Goal: Navigation & Orientation: Find specific page/section

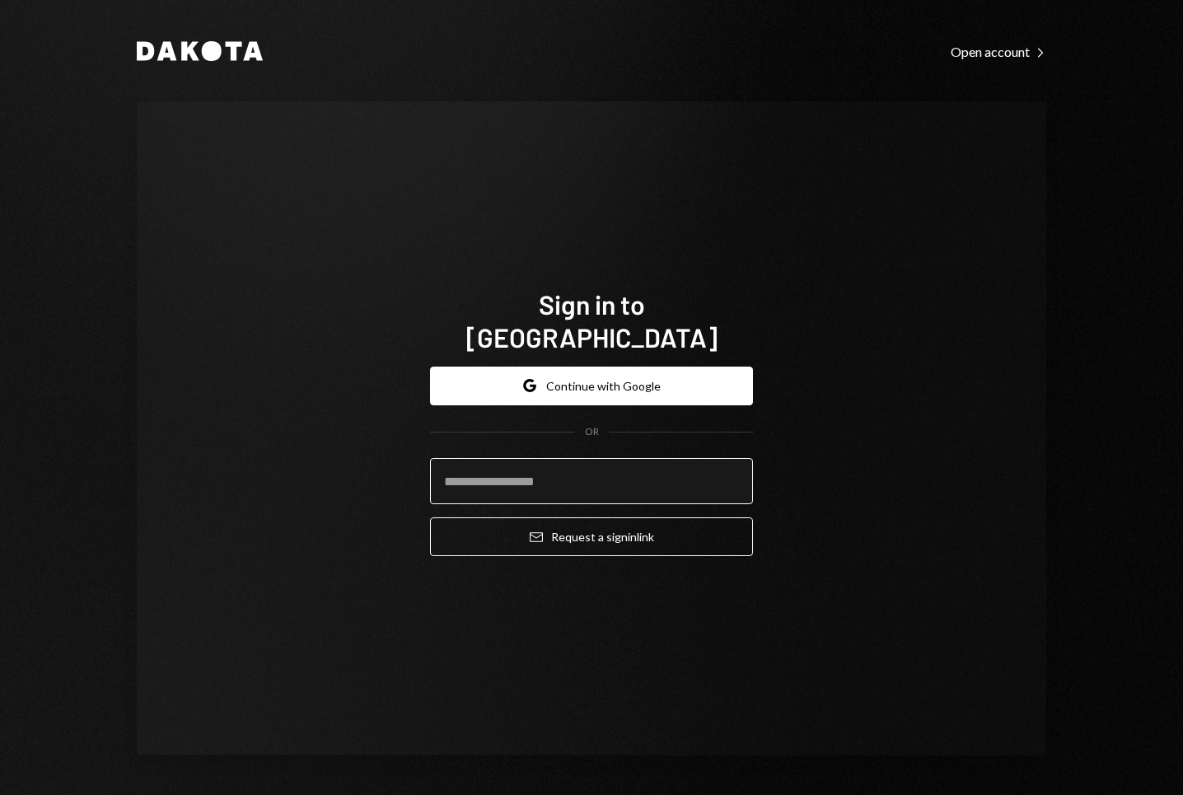
click at [545, 465] on input "email" at bounding box center [591, 481] width 323 height 46
type input "**********"
click at [430, 517] on button "Email Request a sign in link" at bounding box center [591, 536] width 323 height 39
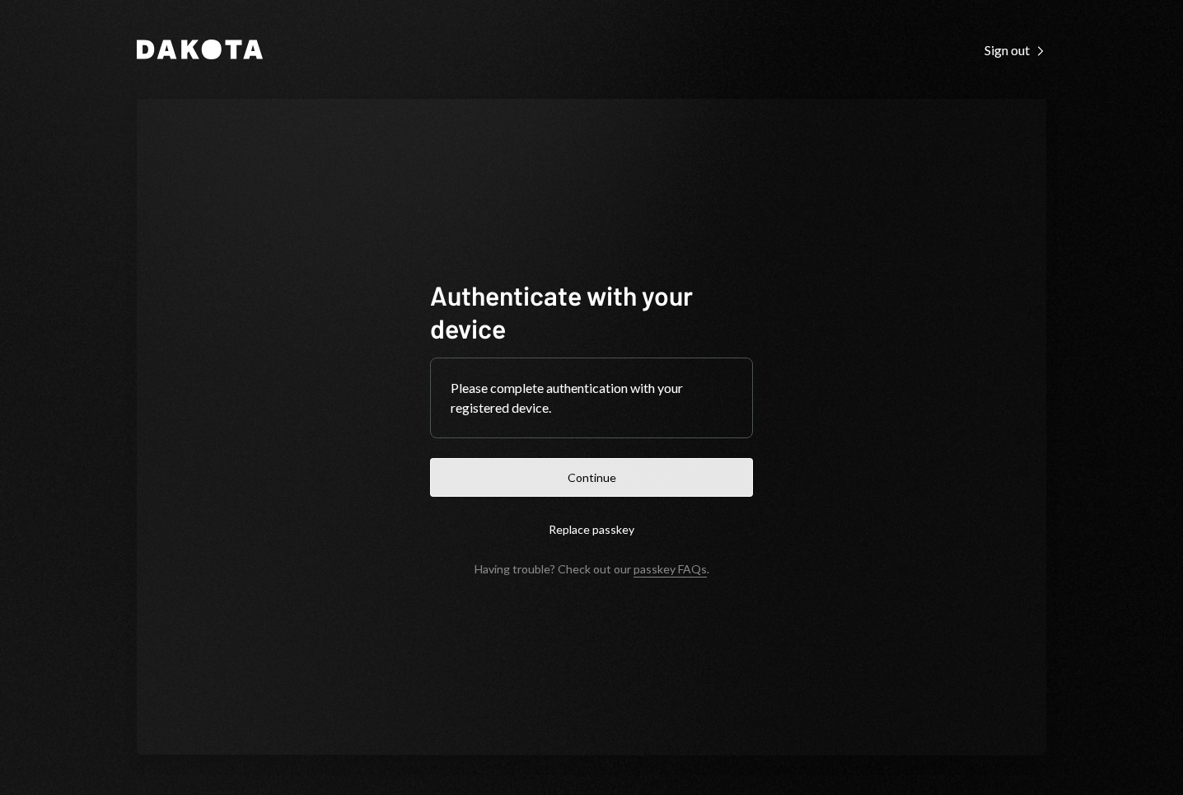
click at [581, 489] on button "Continue" at bounding box center [591, 477] width 323 height 39
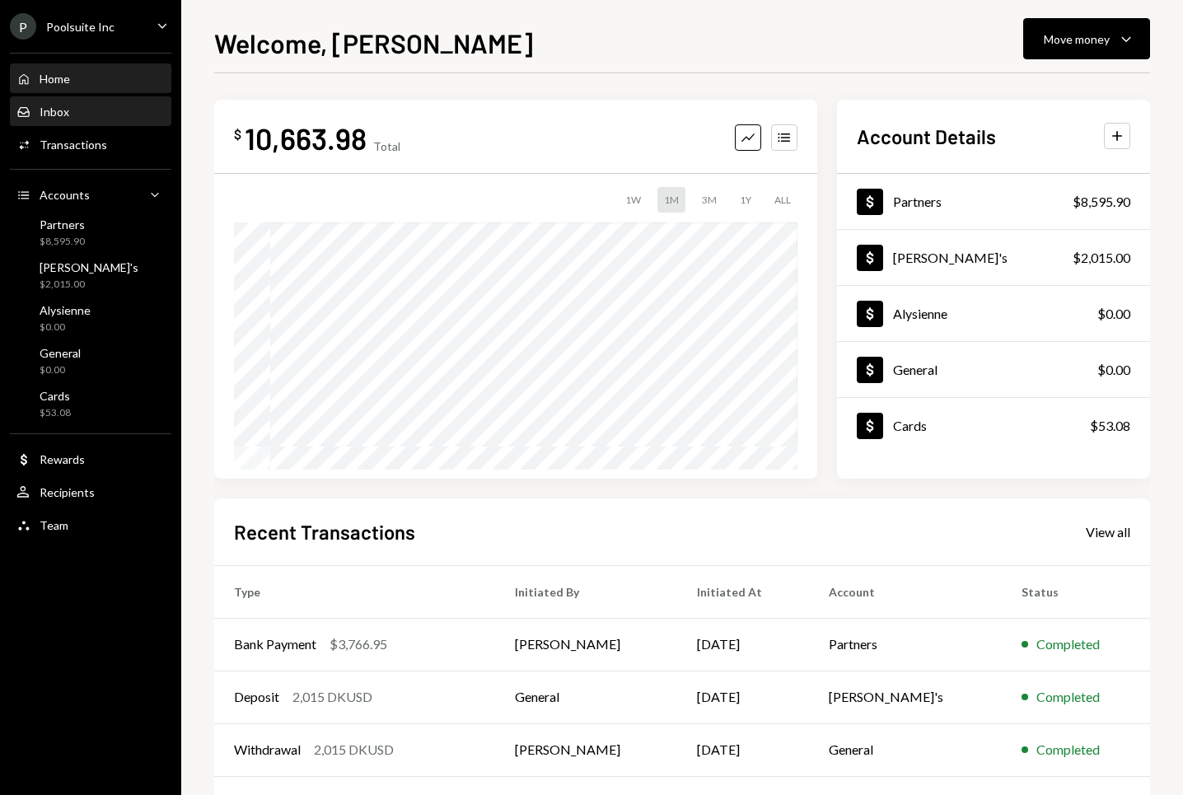
click at [72, 113] on div "Inbox Inbox" at bounding box center [90, 112] width 148 height 15
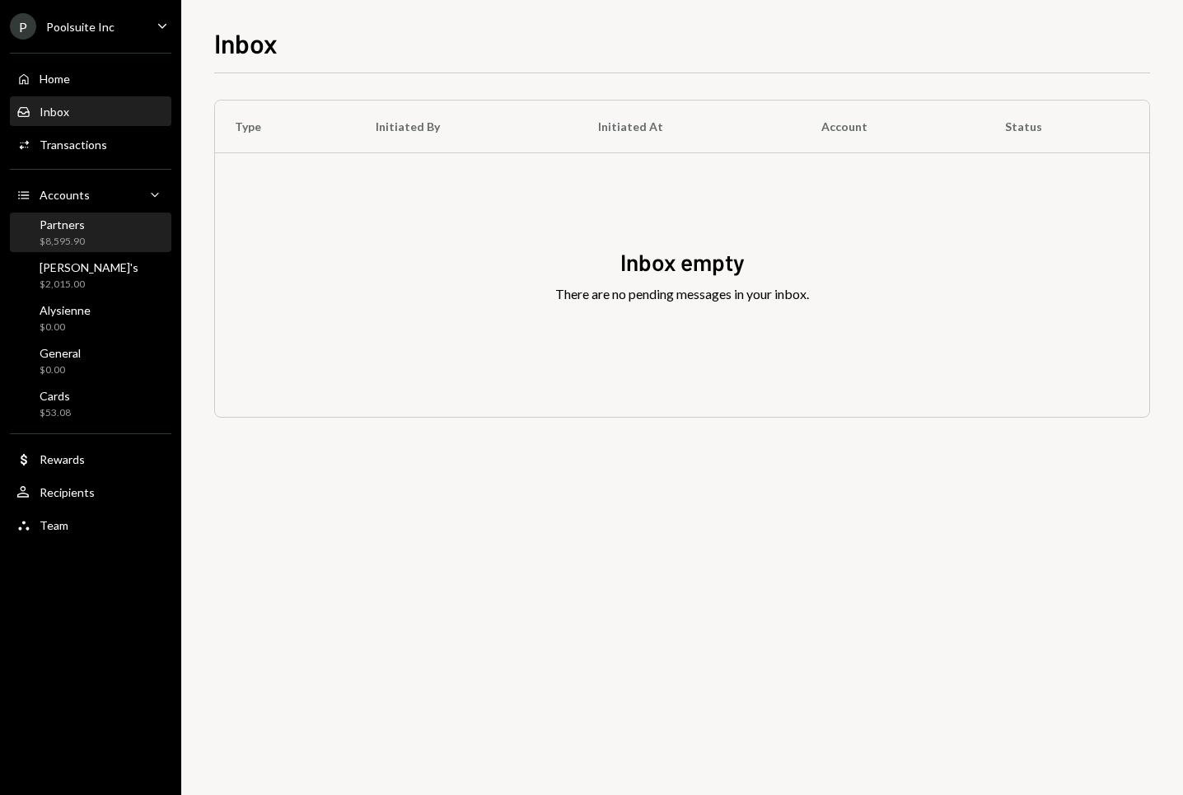
click at [80, 241] on div "$8,595.90" at bounding box center [62, 242] width 45 height 14
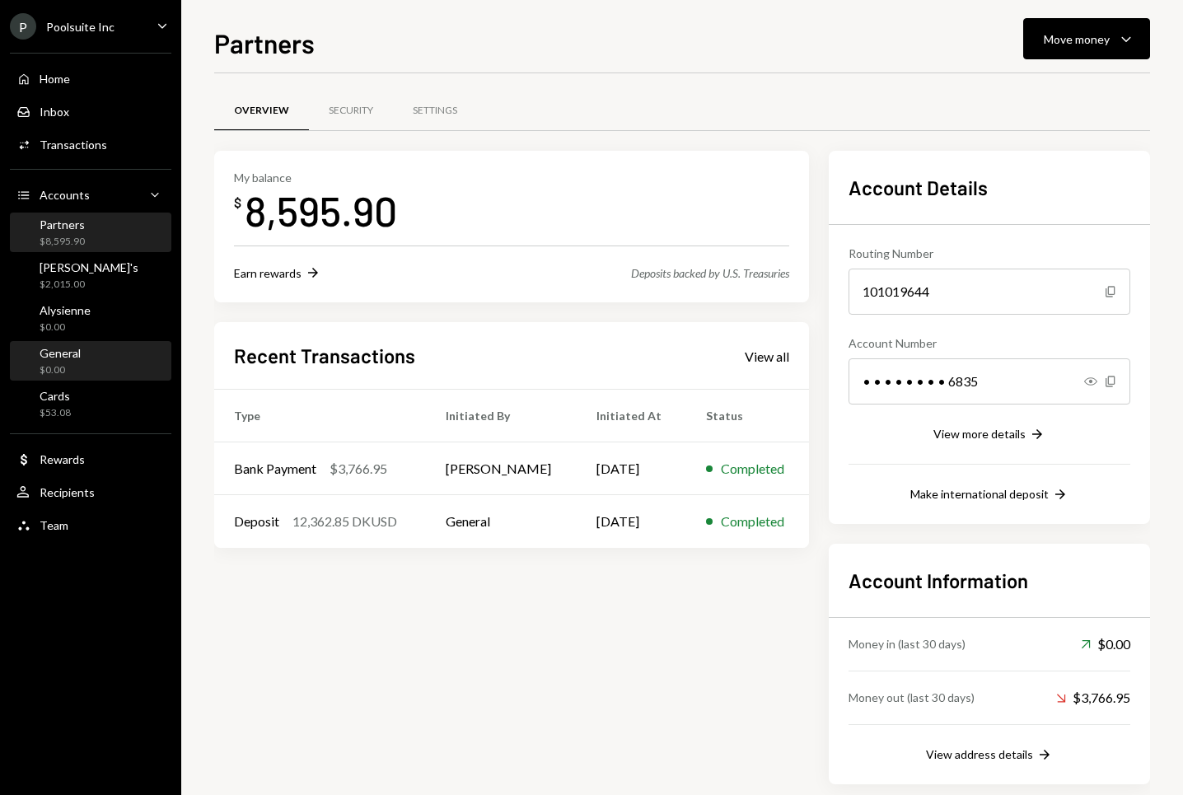
click at [86, 343] on div "General $0.00" at bounding box center [90, 362] width 148 height 38
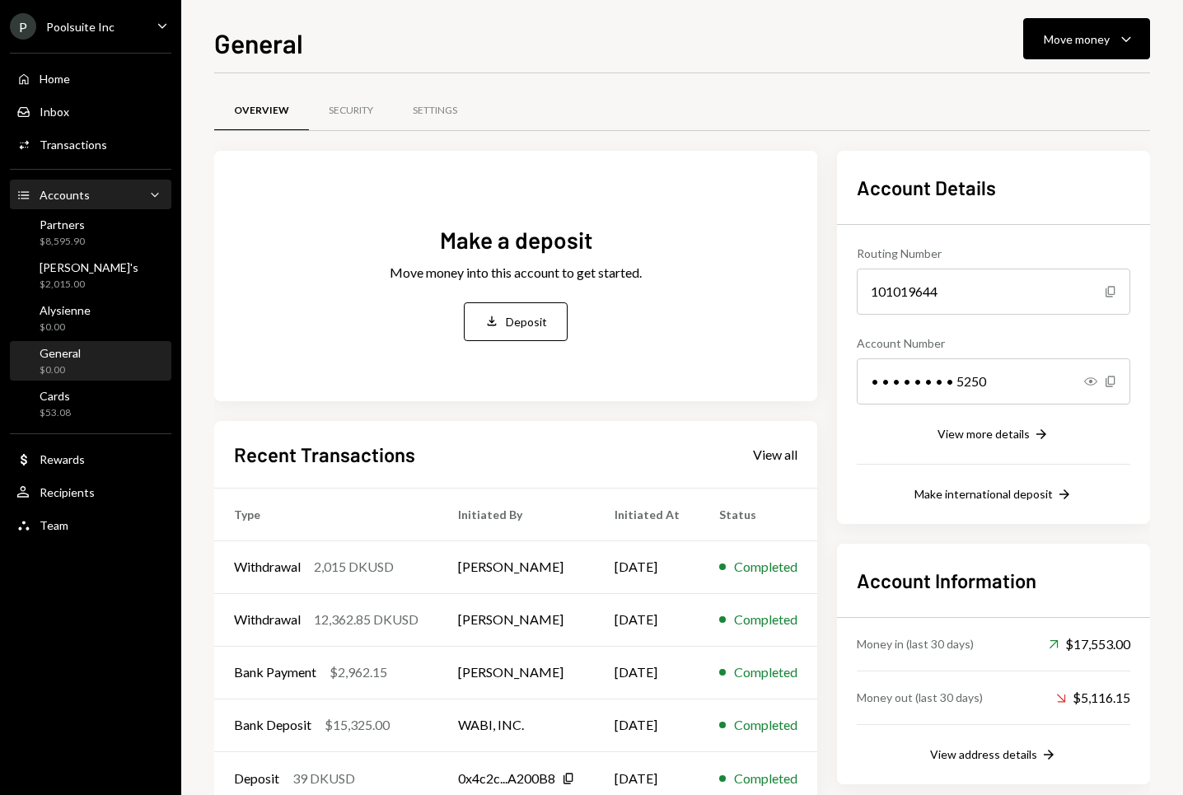
click at [21, 197] on icon "Main" at bounding box center [23, 194] width 11 height 7
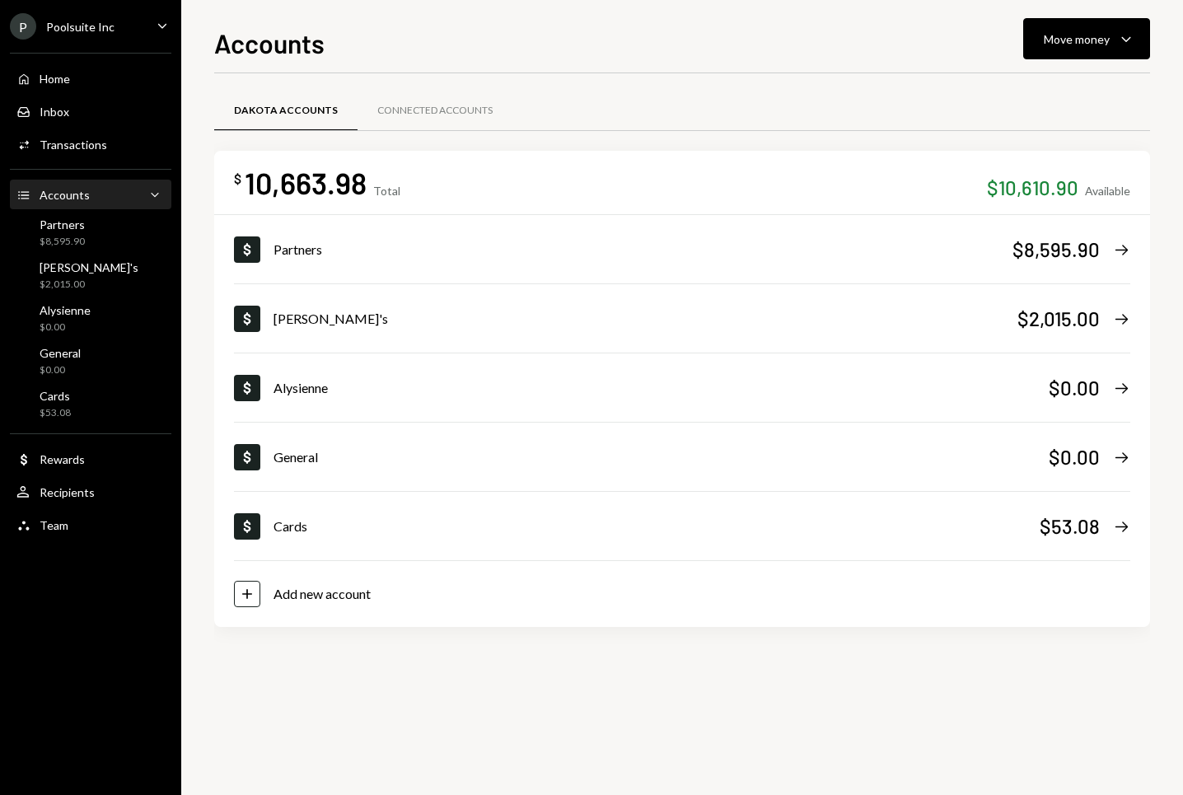
click at [21, 197] on icon "Main" at bounding box center [23, 194] width 11 height 7
click at [72, 242] on div "$8,595.90" at bounding box center [62, 242] width 45 height 14
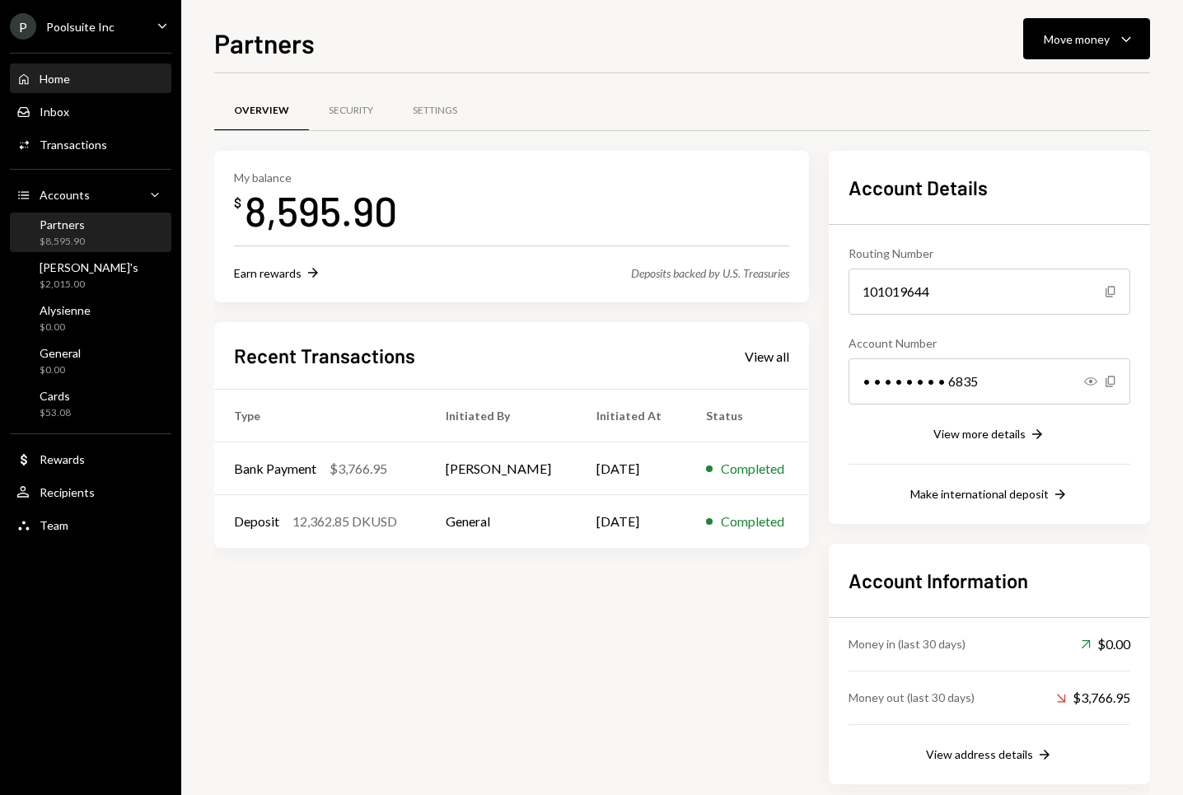
click at [59, 72] on div "Home" at bounding box center [55, 79] width 30 height 14
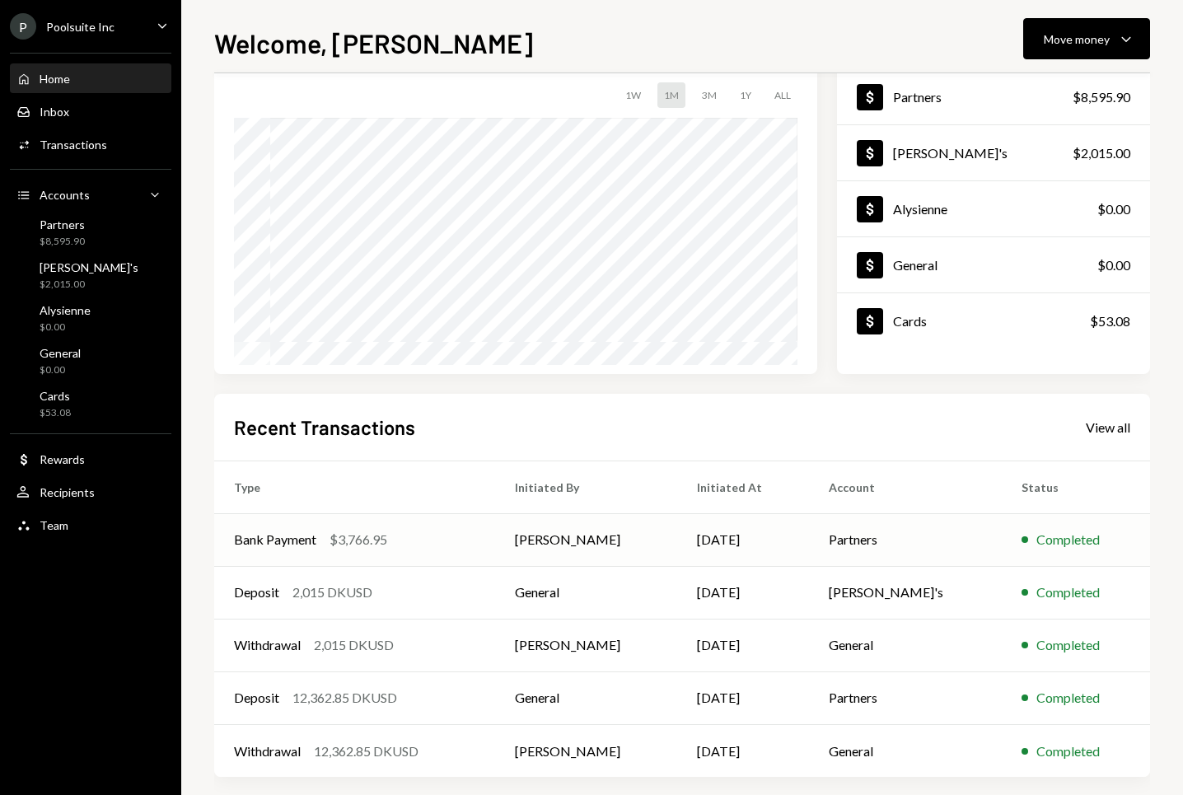
scroll to position [119, 0]
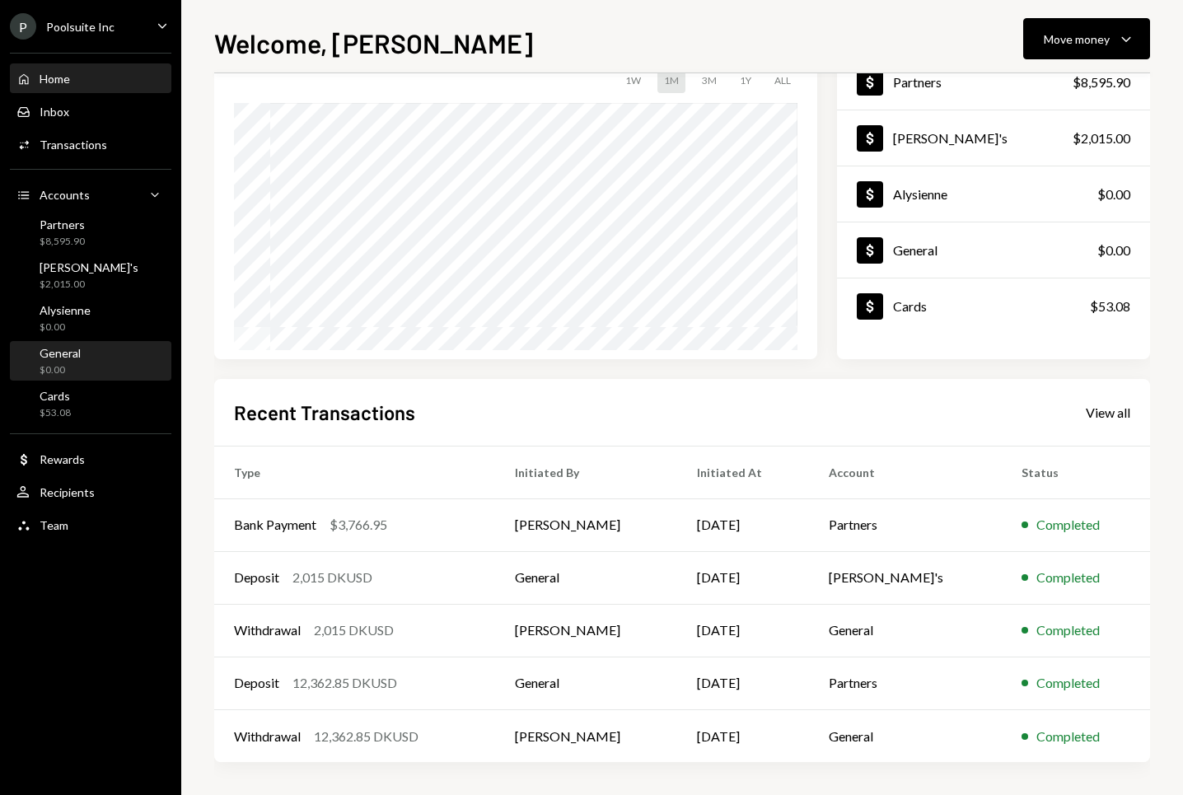
click at [93, 357] on div "General $0.00" at bounding box center [90, 361] width 148 height 31
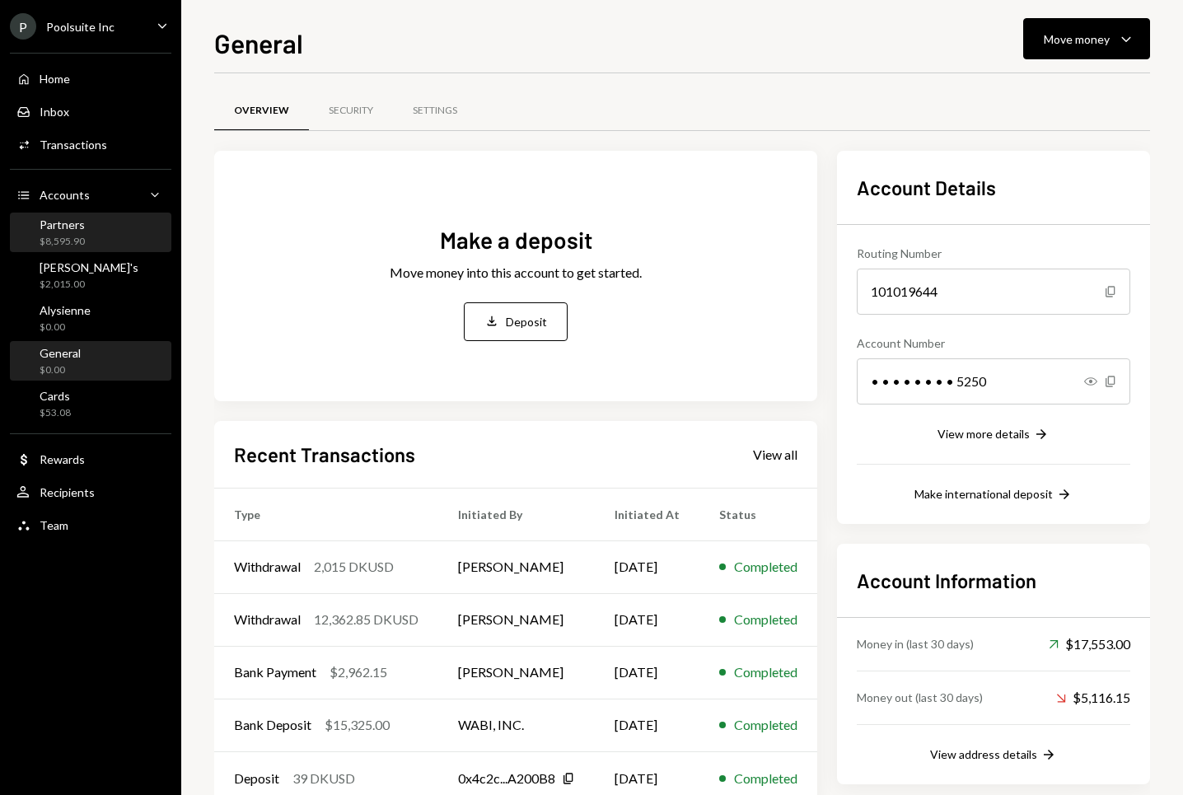
click at [94, 247] on div "Partners $8,595.90" at bounding box center [90, 232] width 148 height 31
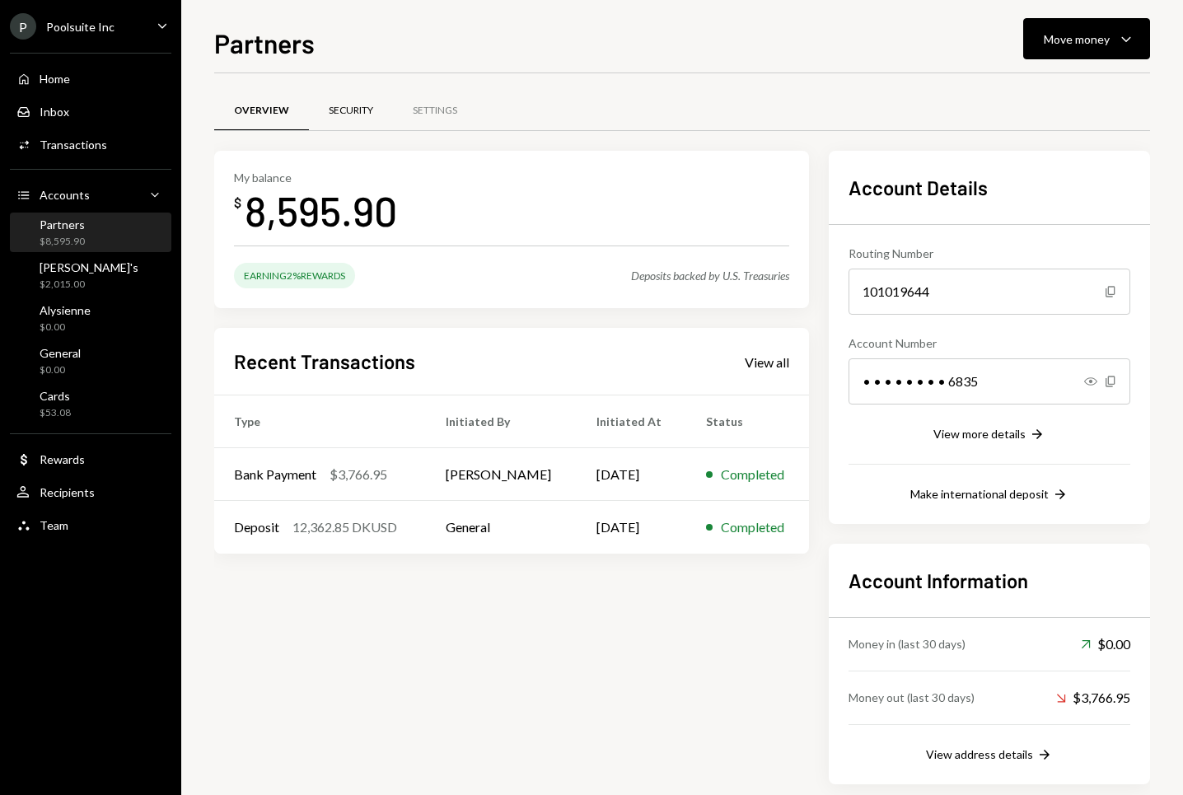
click at [375, 102] on div "Security" at bounding box center [351, 111] width 84 height 40
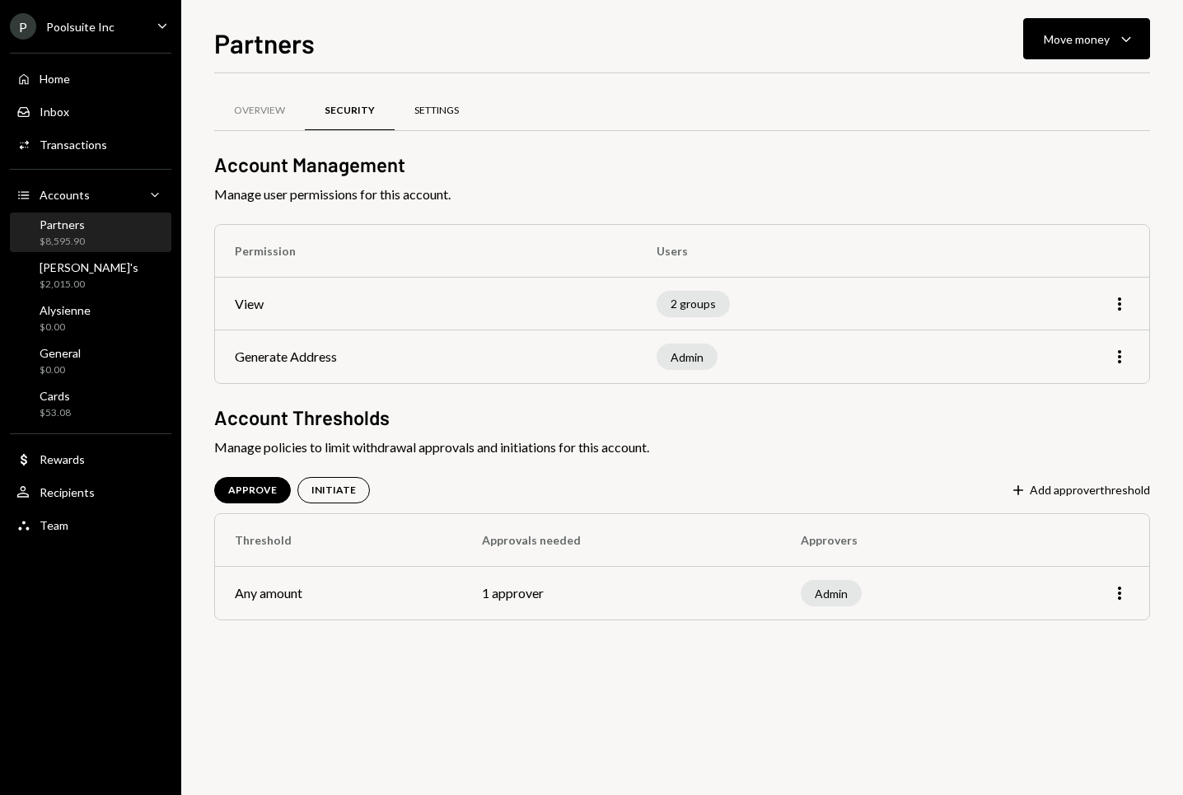
click at [433, 110] on div "Settings" at bounding box center [436, 111] width 44 height 14
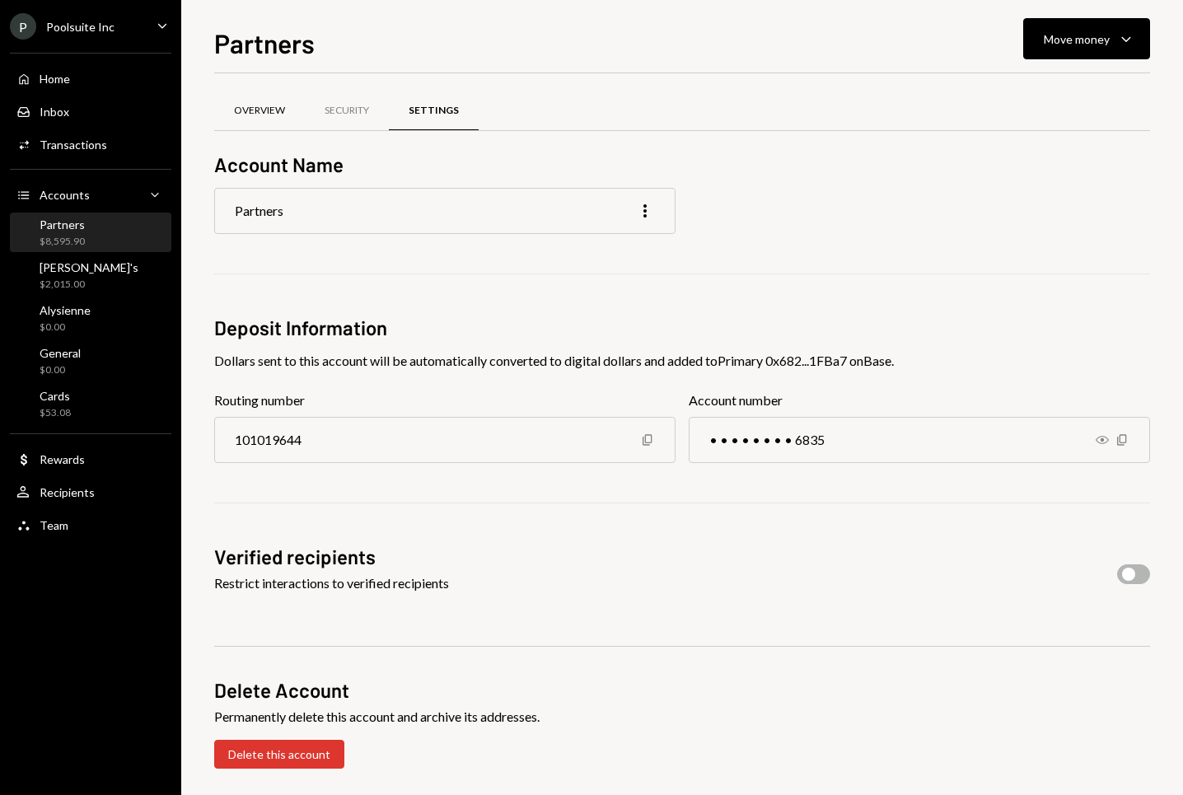
click at [253, 115] on div "Overview" at bounding box center [259, 111] width 51 height 14
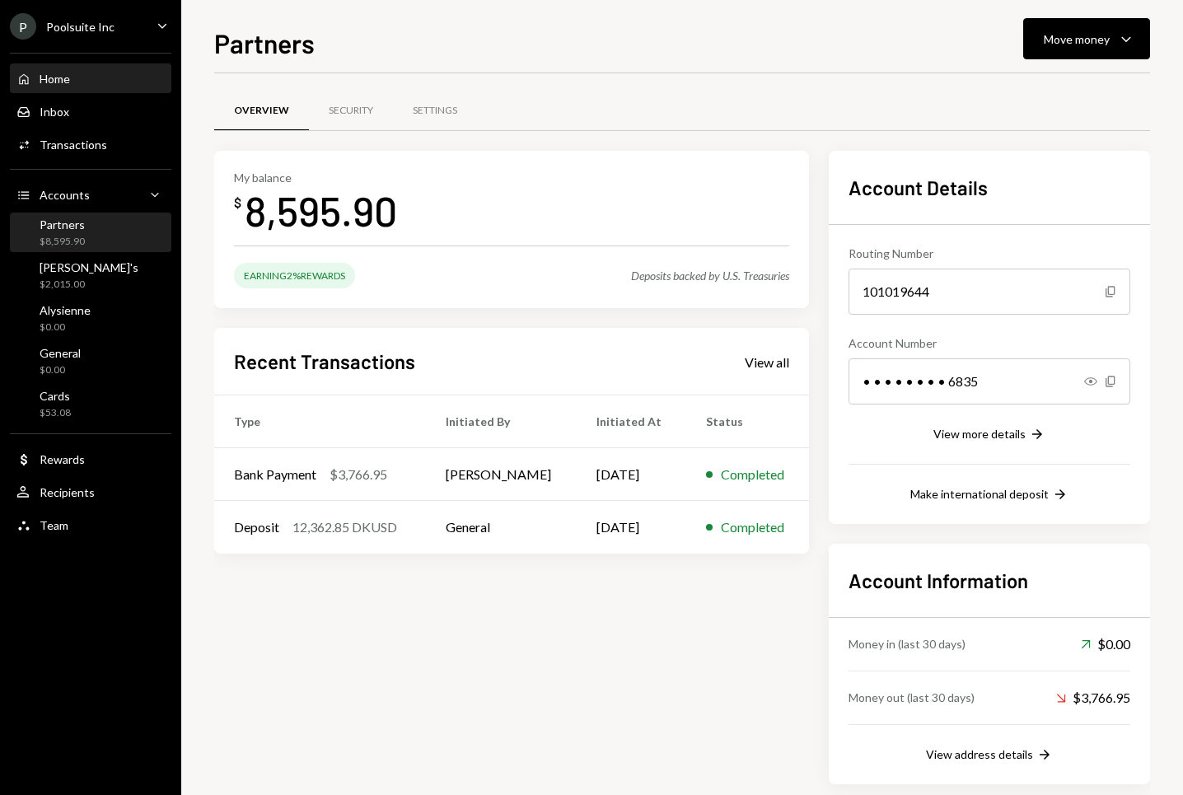
click at [68, 86] on div "Home Home" at bounding box center [90, 79] width 148 height 28
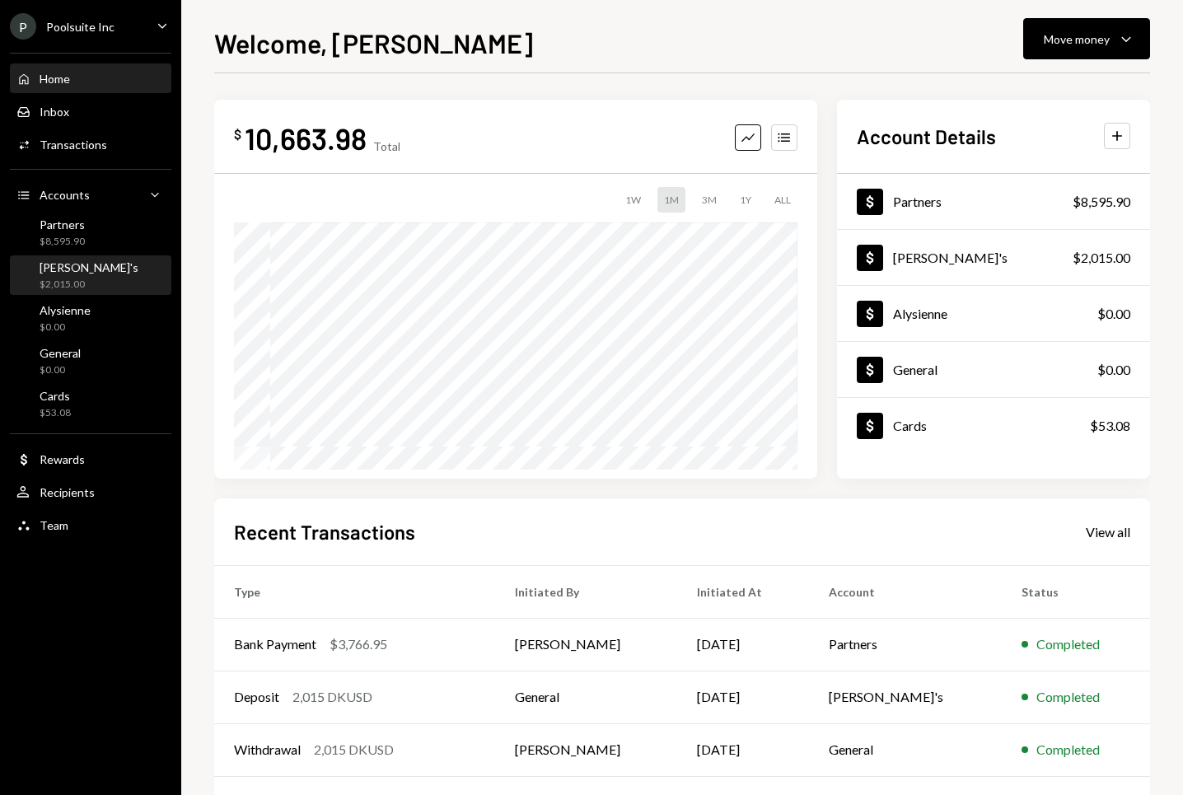
click at [82, 278] on div "$2,015.00" at bounding box center [89, 285] width 99 height 14
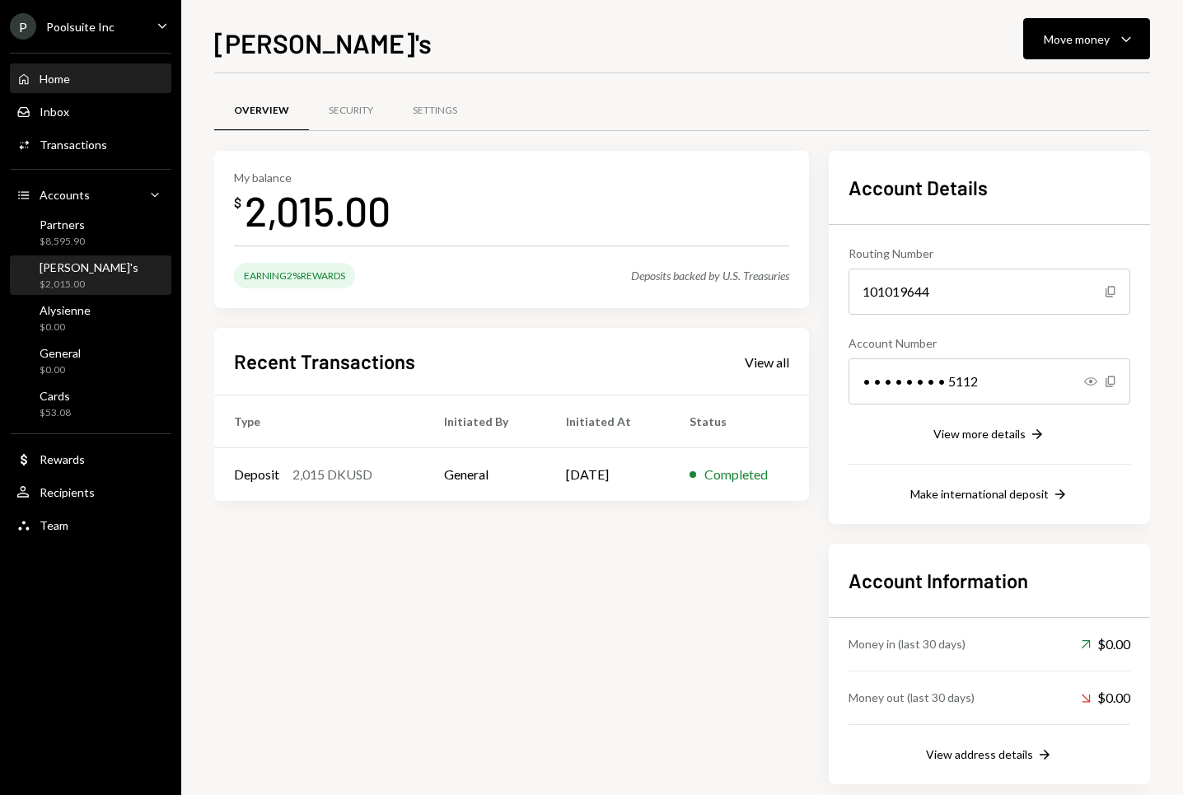
click at [66, 75] on div "Home" at bounding box center [55, 79] width 30 height 14
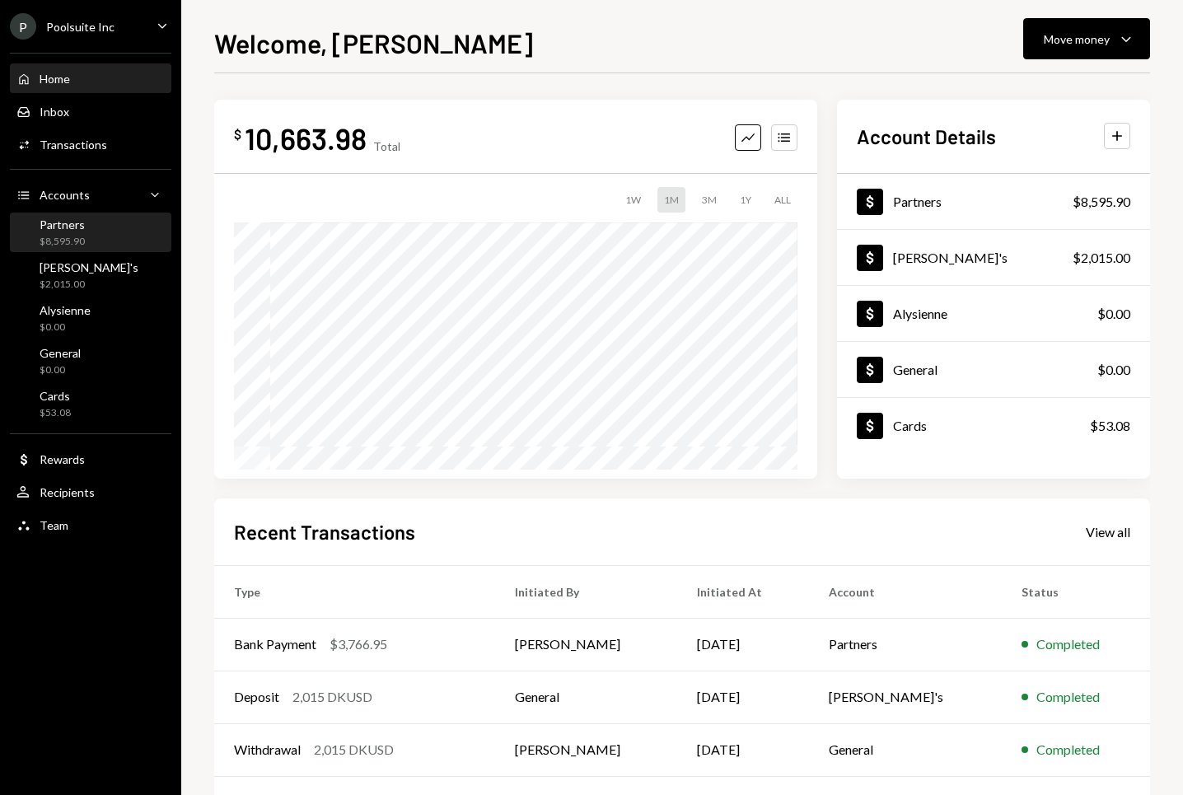
click at [96, 243] on div "Partners $8,595.90" at bounding box center [90, 232] width 148 height 31
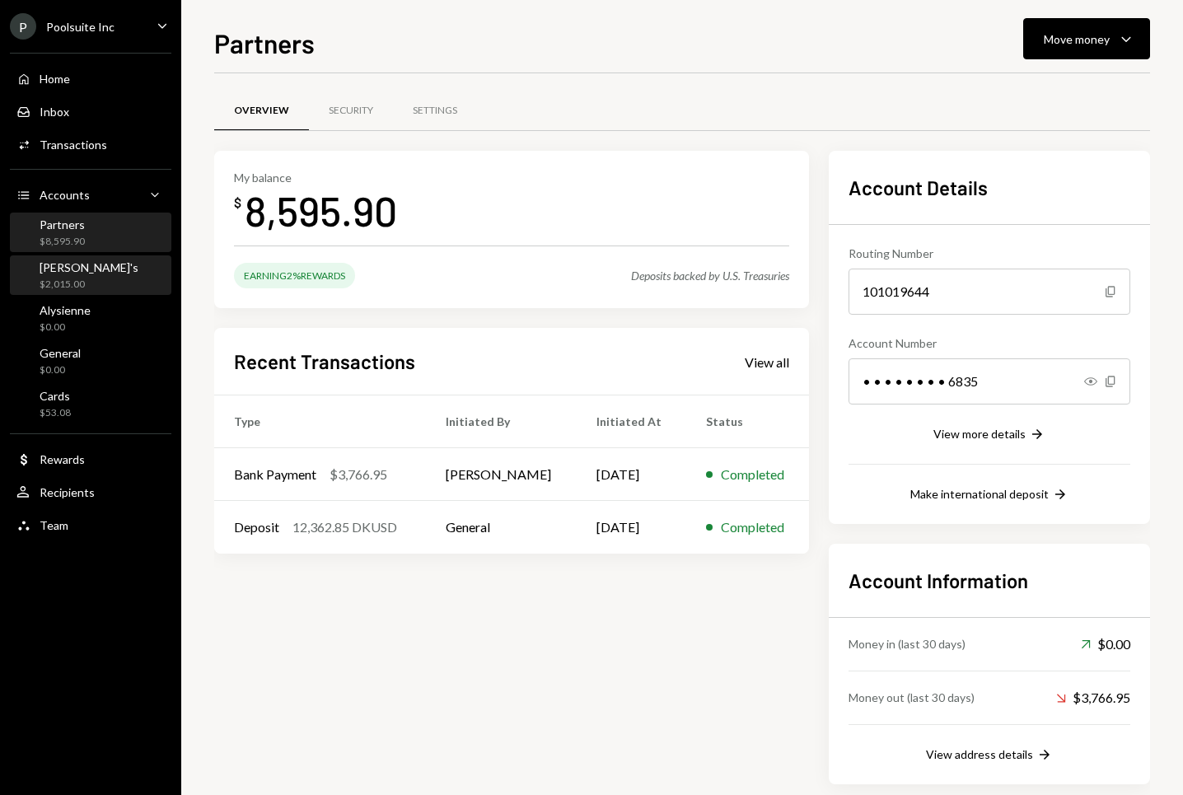
click at [96, 276] on div "[PERSON_NAME]'s $2,015.00" at bounding box center [90, 275] width 148 height 31
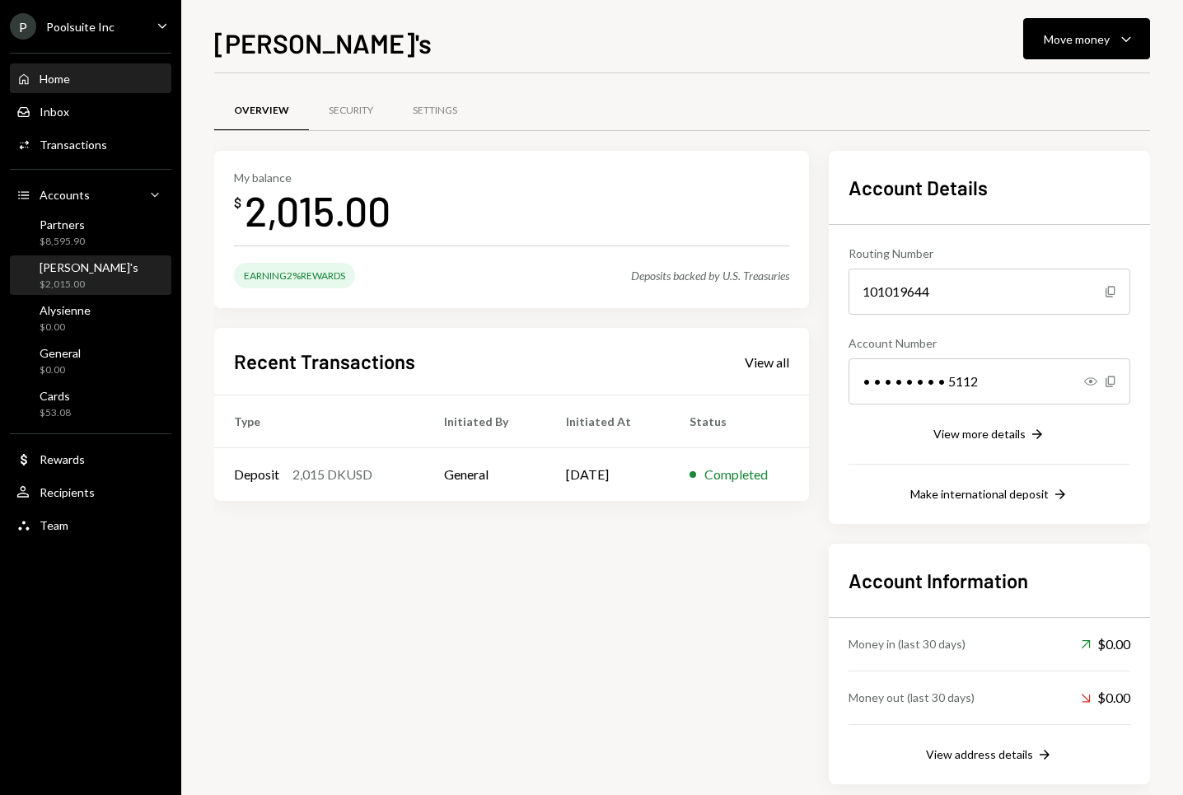
click at [81, 85] on div "Home Home" at bounding box center [90, 79] width 148 height 15
